Goal: Navigation & Orientation: Locate item on page

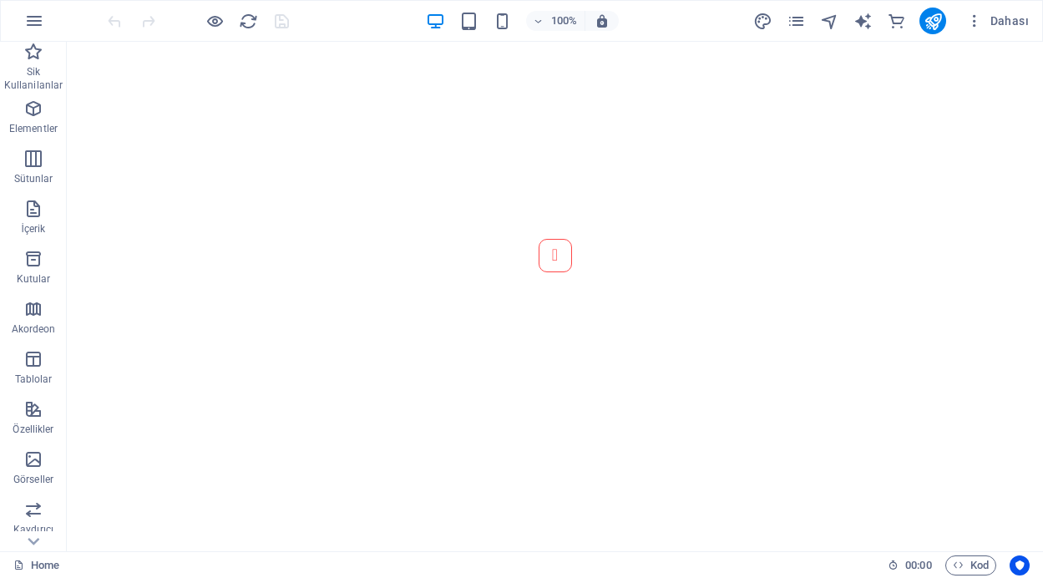
scroll to position [951, 0]
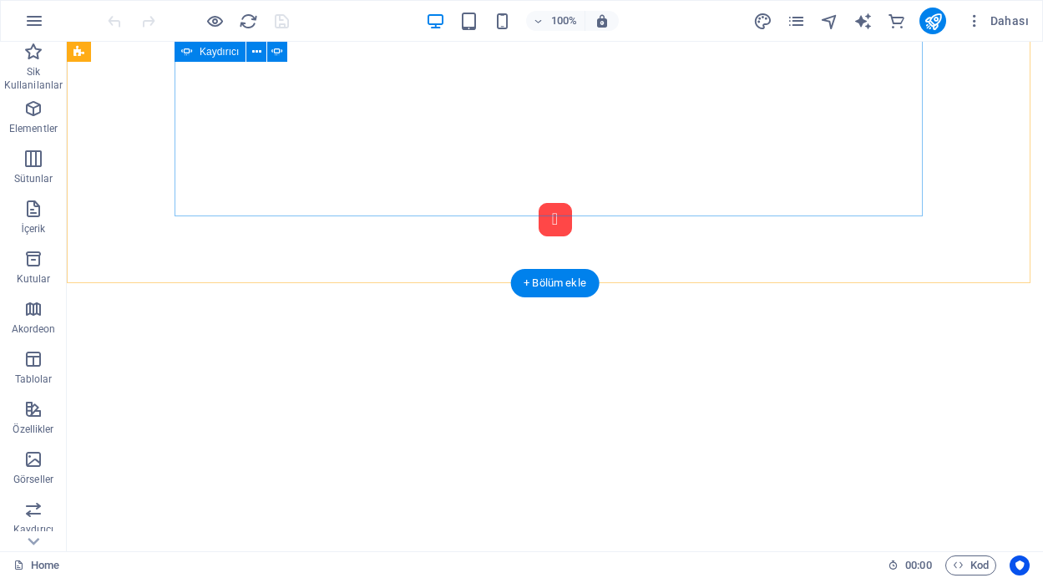
click at [539, 208] on button "Content Slider" at bounding box center [555, 219] width 33 height 33
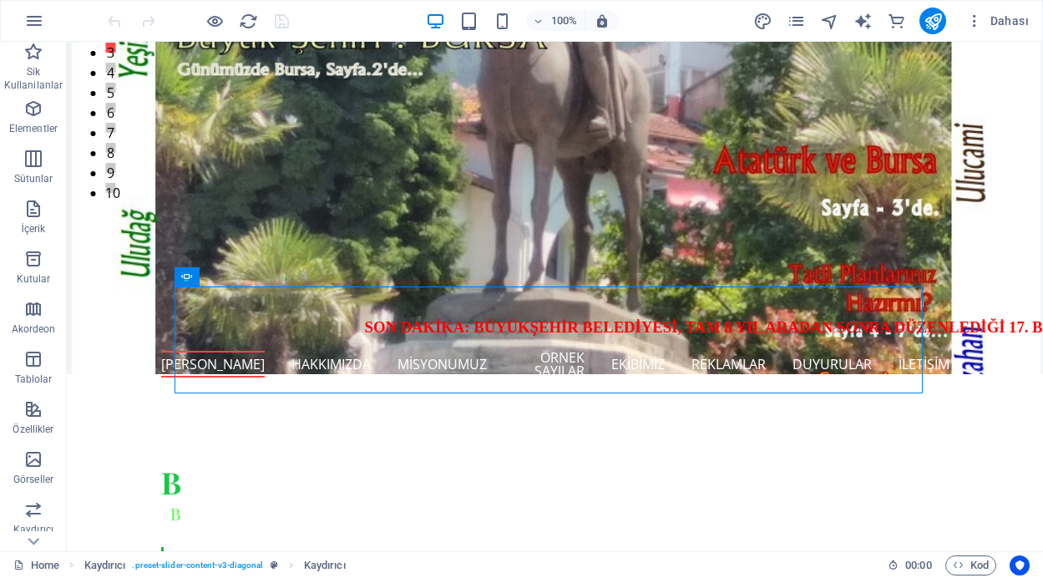
scroll to position [383, 0]
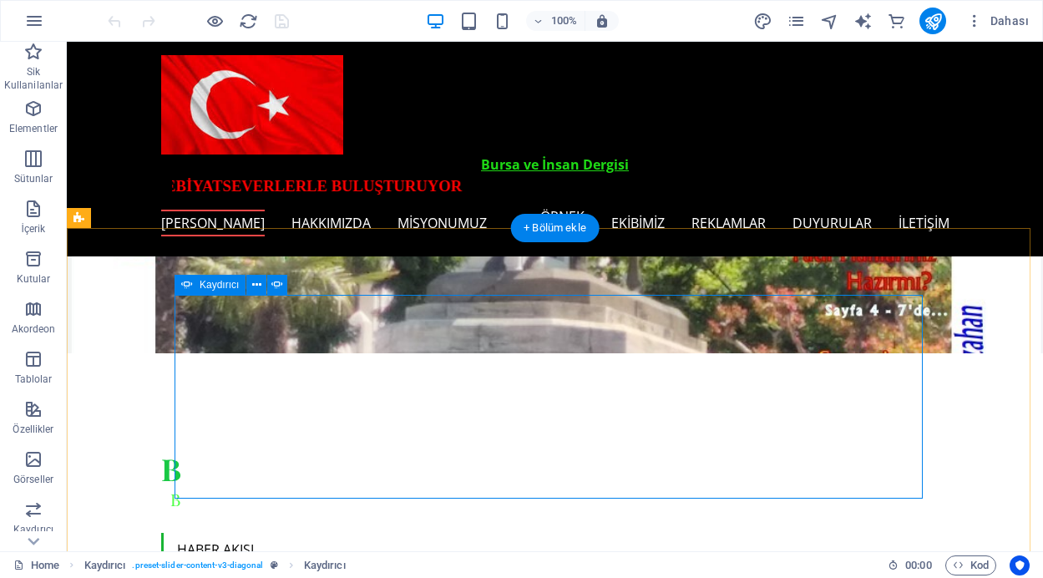
scroll to position [330, 0]
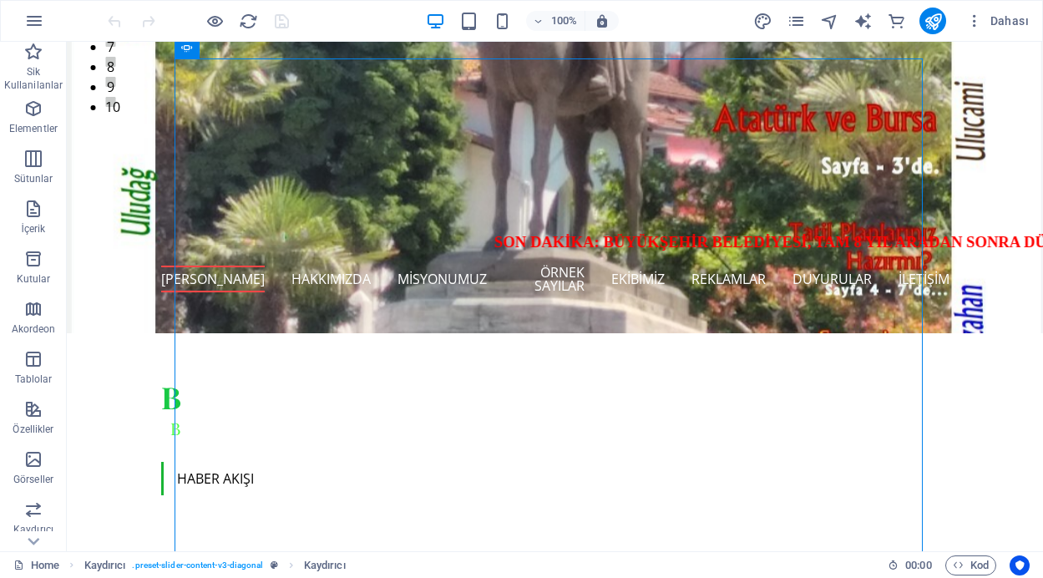
scroll to position [566, 0]
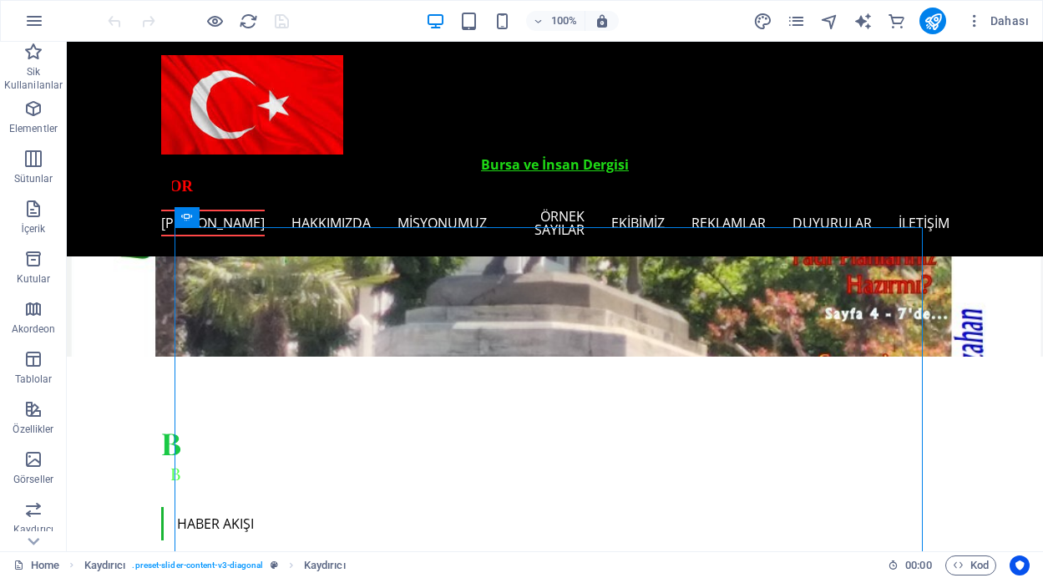
scroll to position [277, 0]
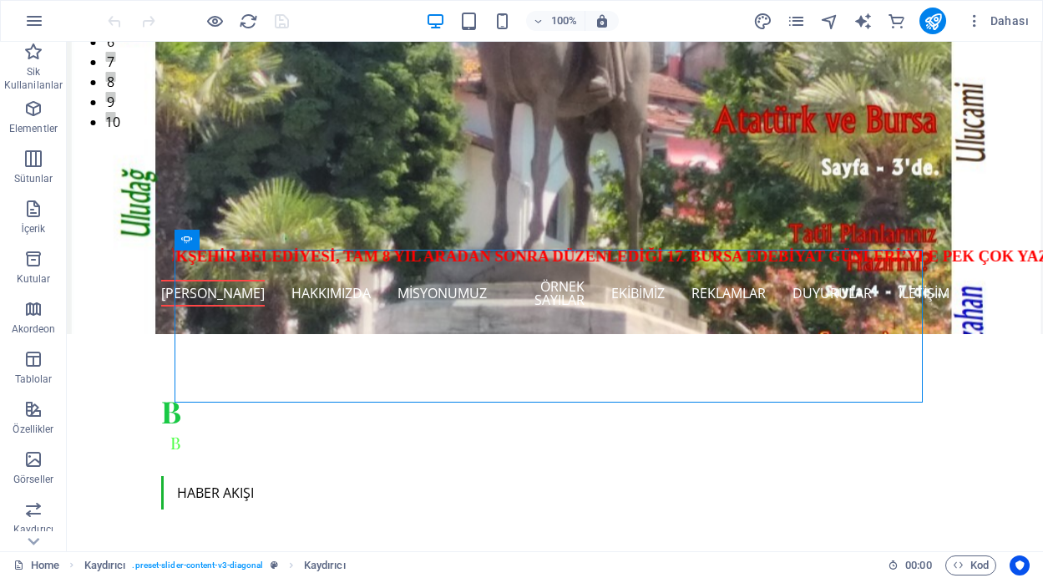
scroll to position [444, 0]
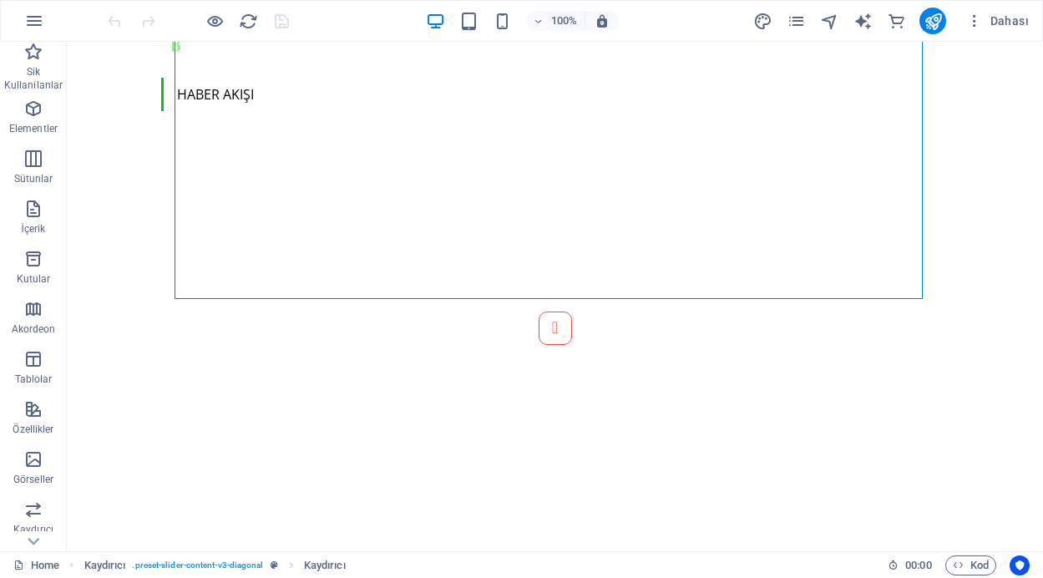
scroll to position [915, 0]
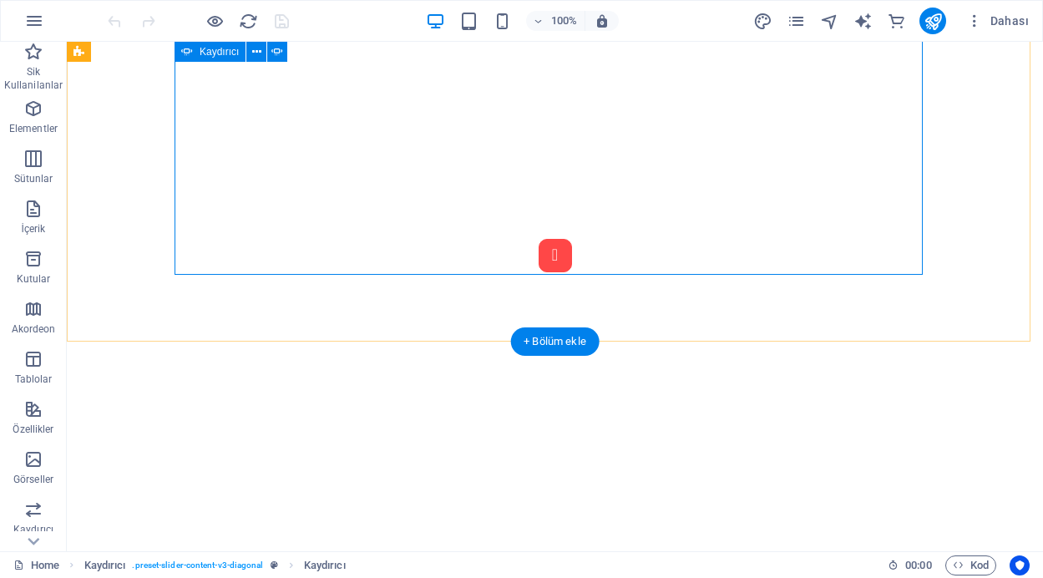
click at [539, 263] on button "Content Slider" at bounding box center [555, 255] width 33 height 33
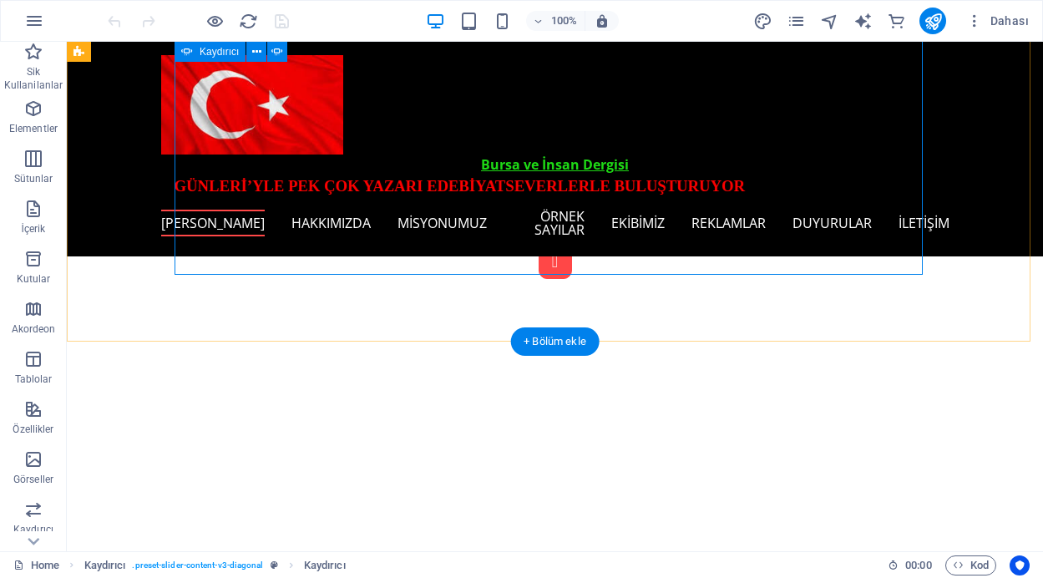
scroll to position [891, 0]
click at [539, 263] on button "Content Slider" at bounding box center [555, 263] width 33 height 33
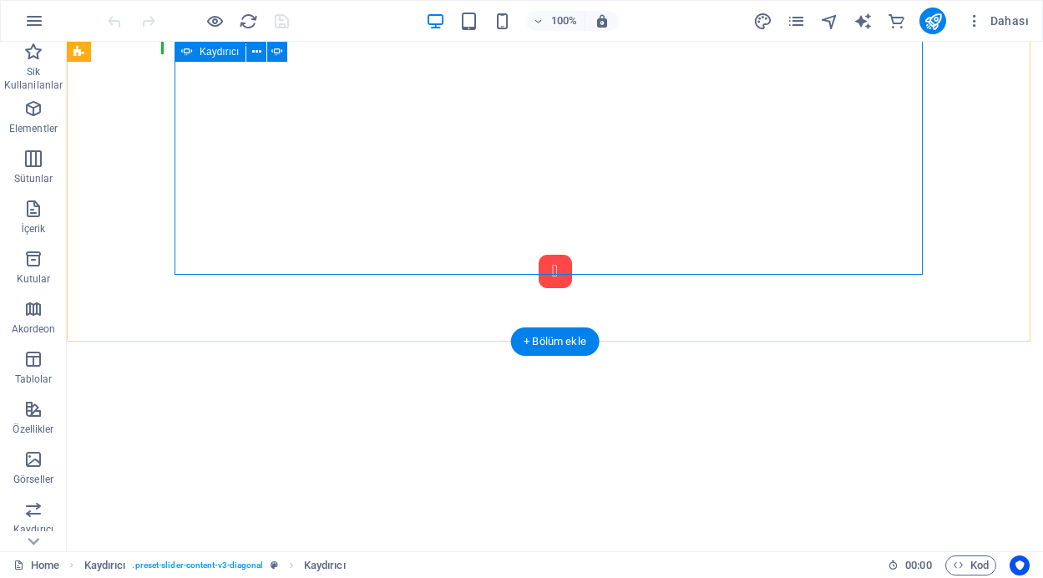
click at [539, 263] on button "Content Slider" at bounding box center [555, 271] width 33 height 33
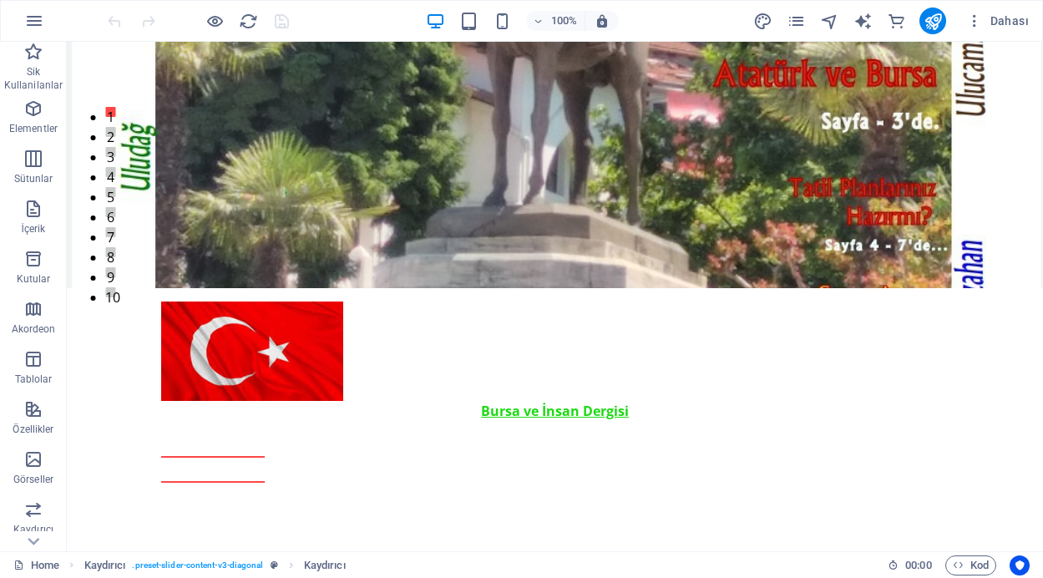
scroll to position [0, 0]
